Goal: Task Accomplishment & Management: Manage account settings

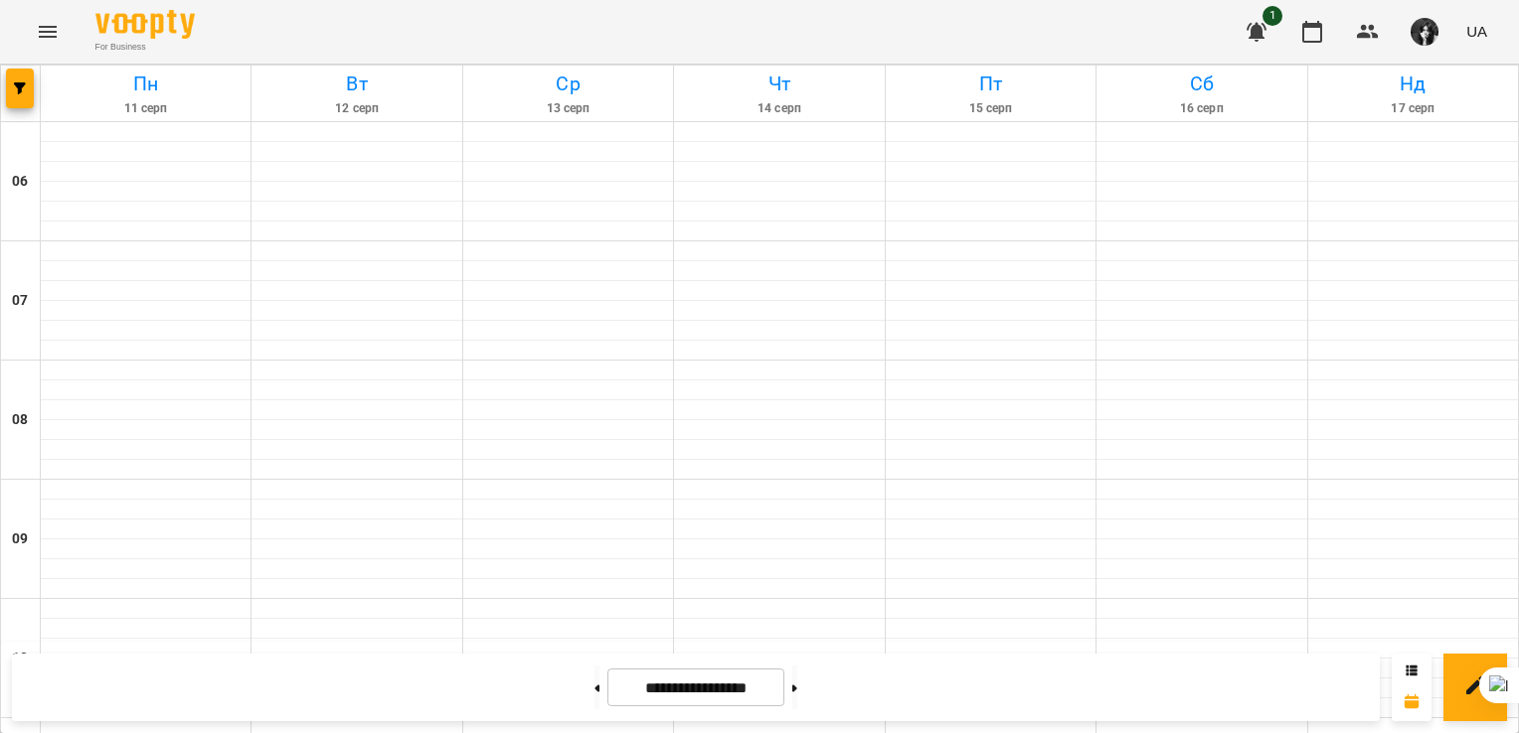
scroll to position [994, 0]
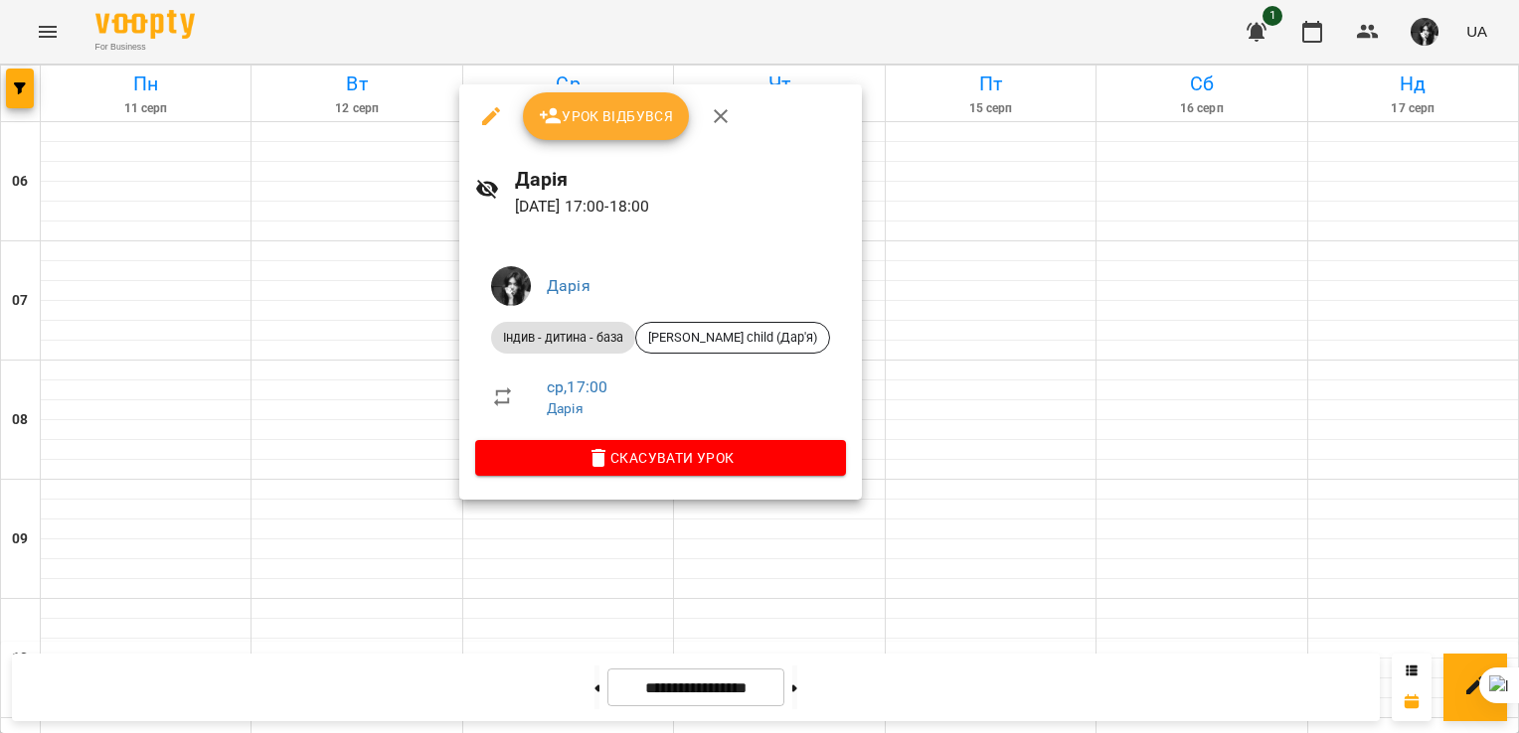
click at [632, 137] on button "Урок відбувся" at bounding box center [606, 116] width 167 height 48
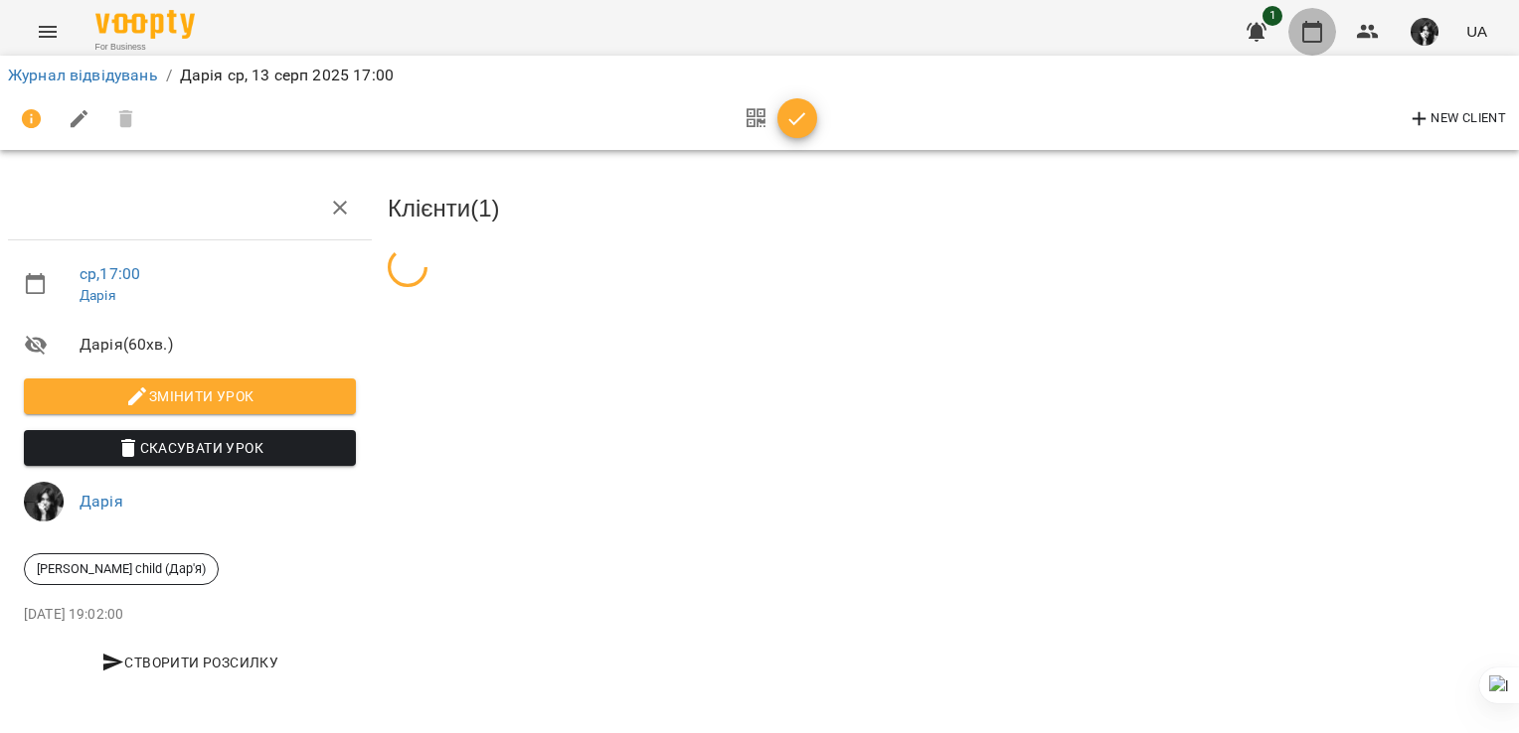
click at [1312, 28] on icon "button" at bounding box center [1312, 32] width 24 height 24
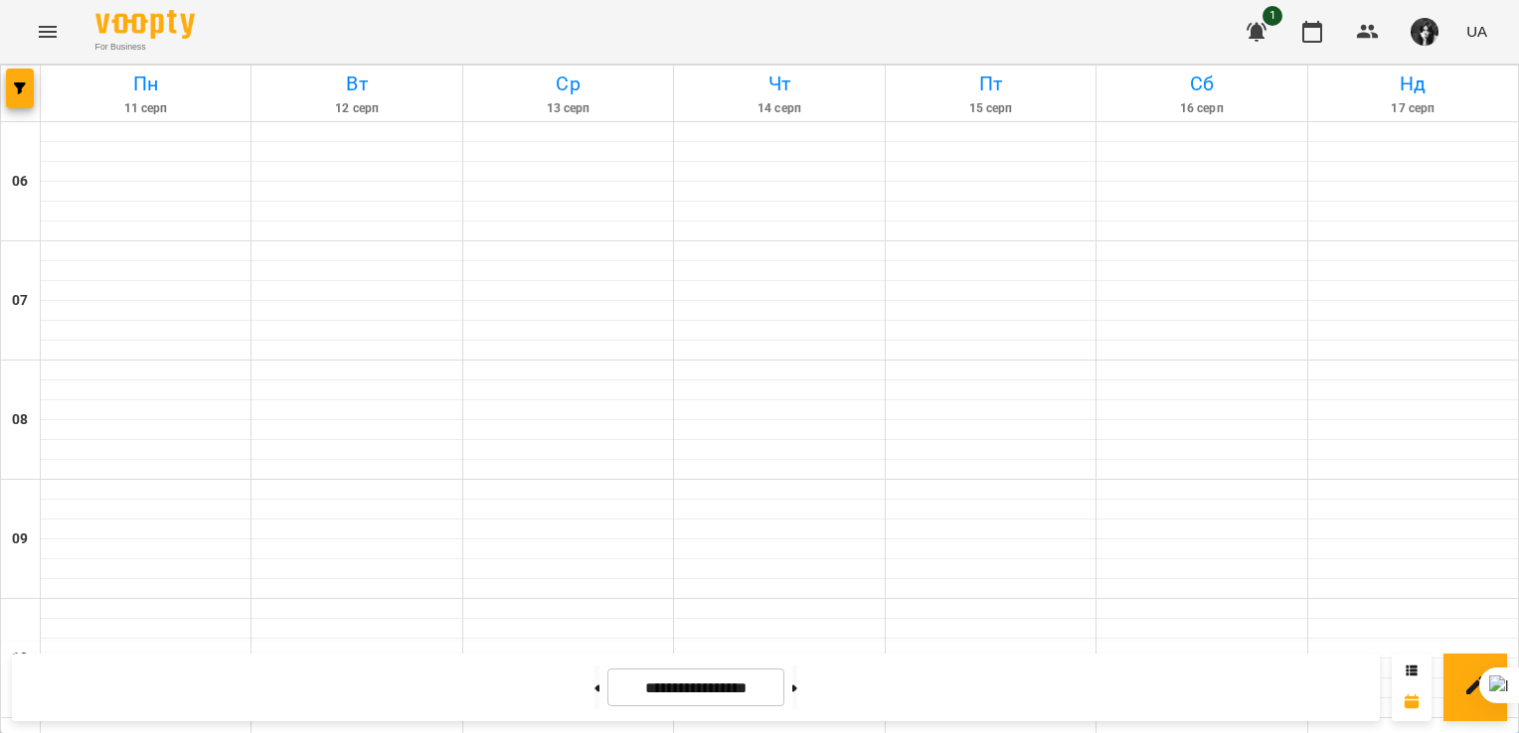
scroll to position [1258, 0]
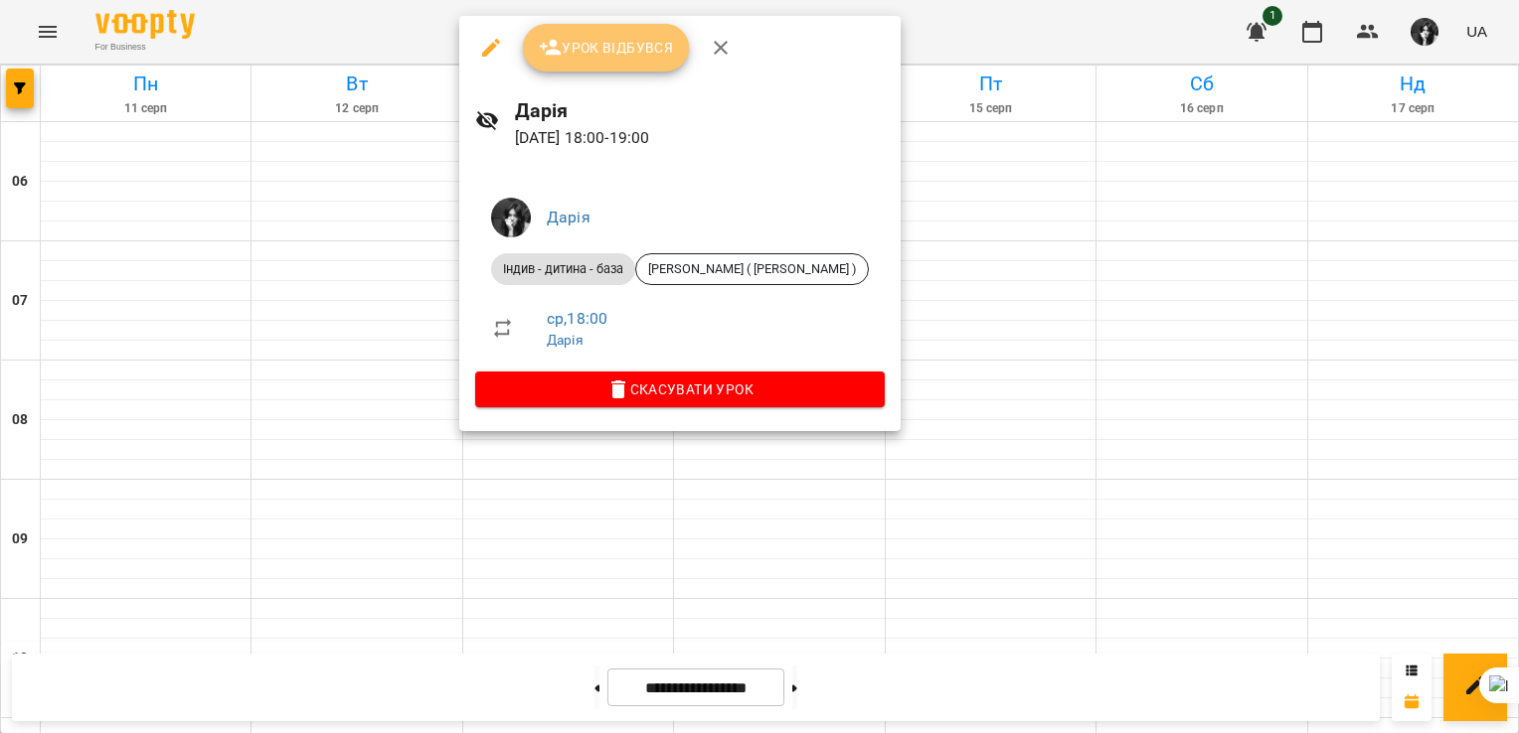
click at [656, 62] on button "Урок відбувся" at bounding box center [606, 48] width 167 height 48
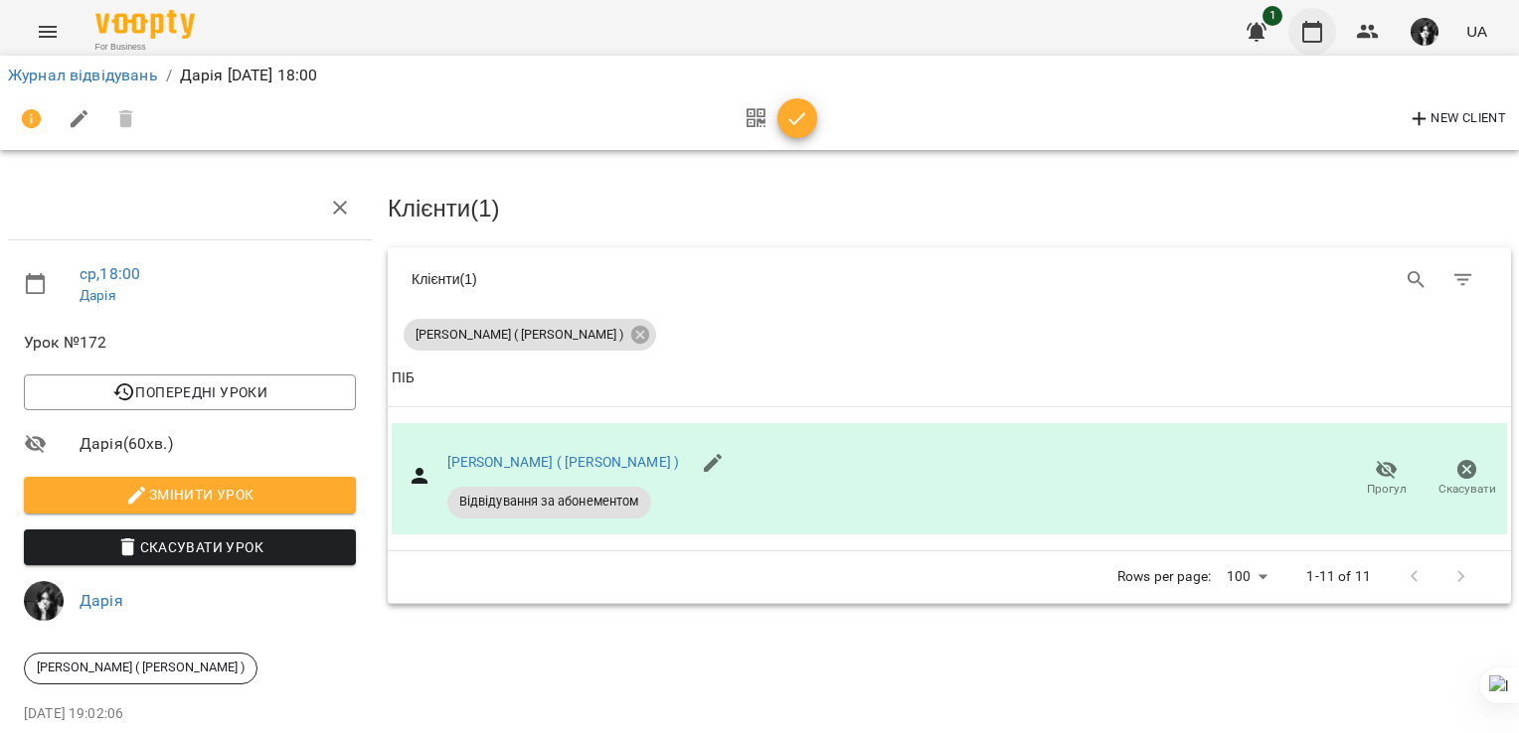
click at [1315, 34] on icon "button" at bounding box center [1312, 32] width 24 height 24
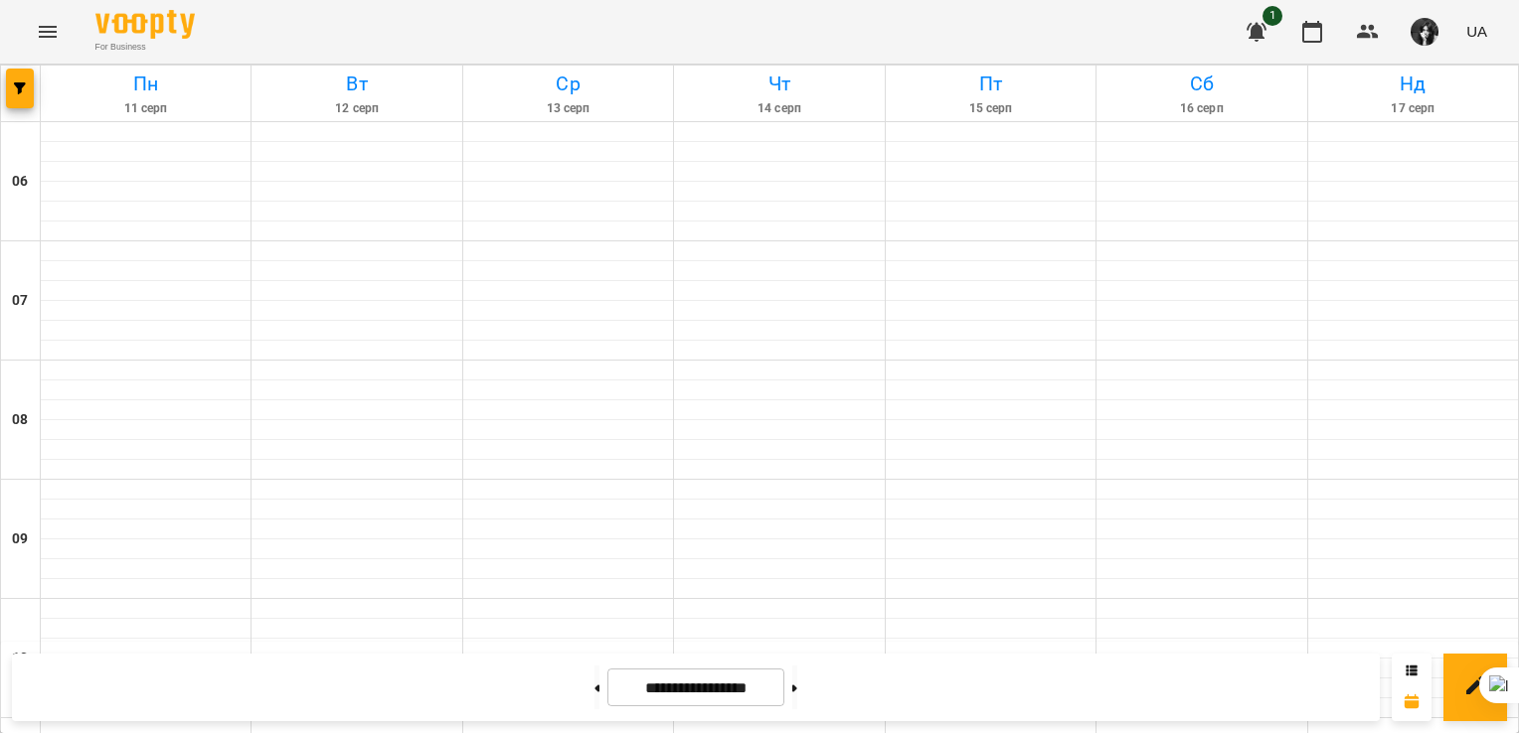
scroll to position [1193, 0]
